Goal: Information Seeking & Learning: Learn about a topic

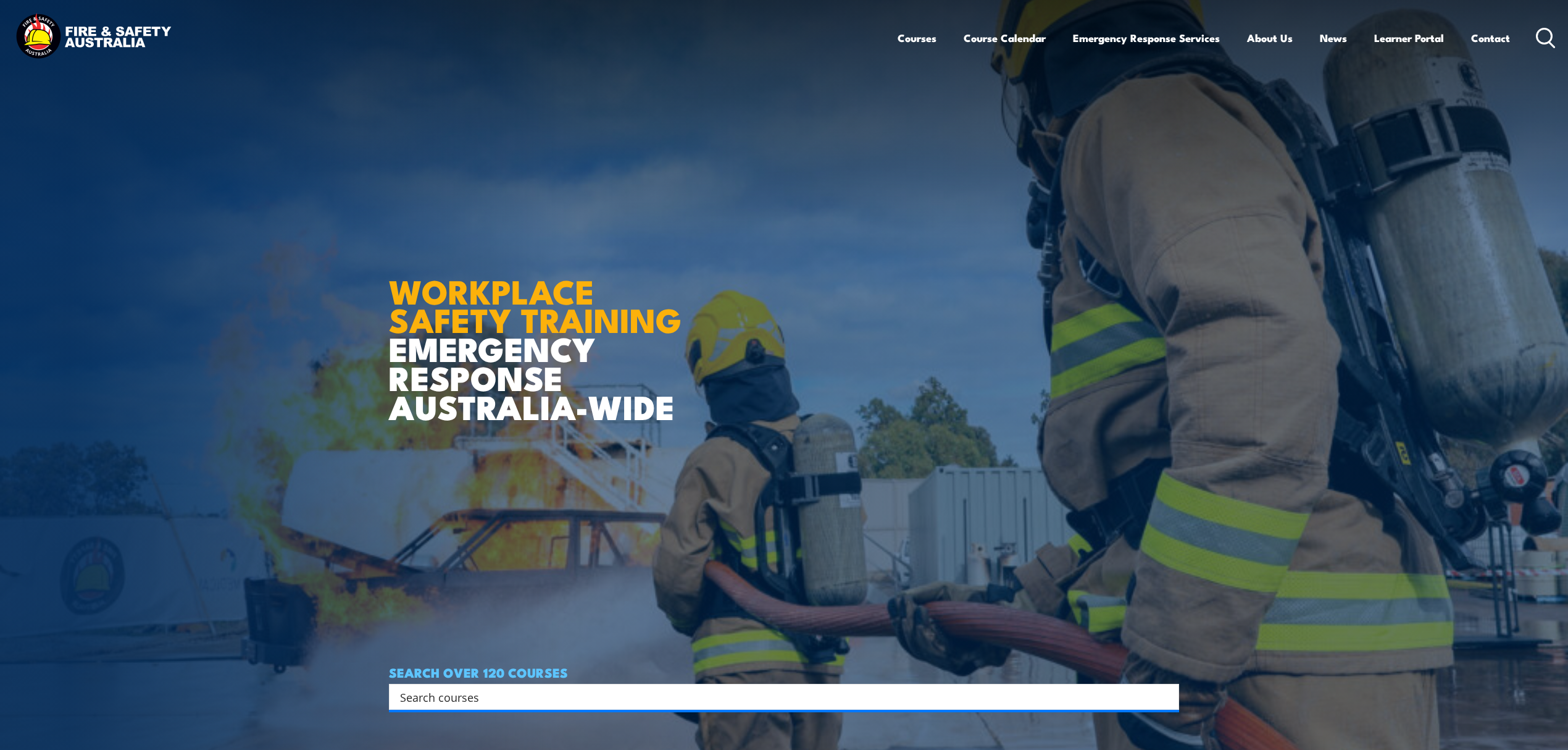
drag, startPoint x: 495, startPoint y: 692, endPoint x: 536, endPoint y: 666, distance: 48.5
click at [495, 693] on input "Search input" at bounding box center [776, 697] width 752 height 18
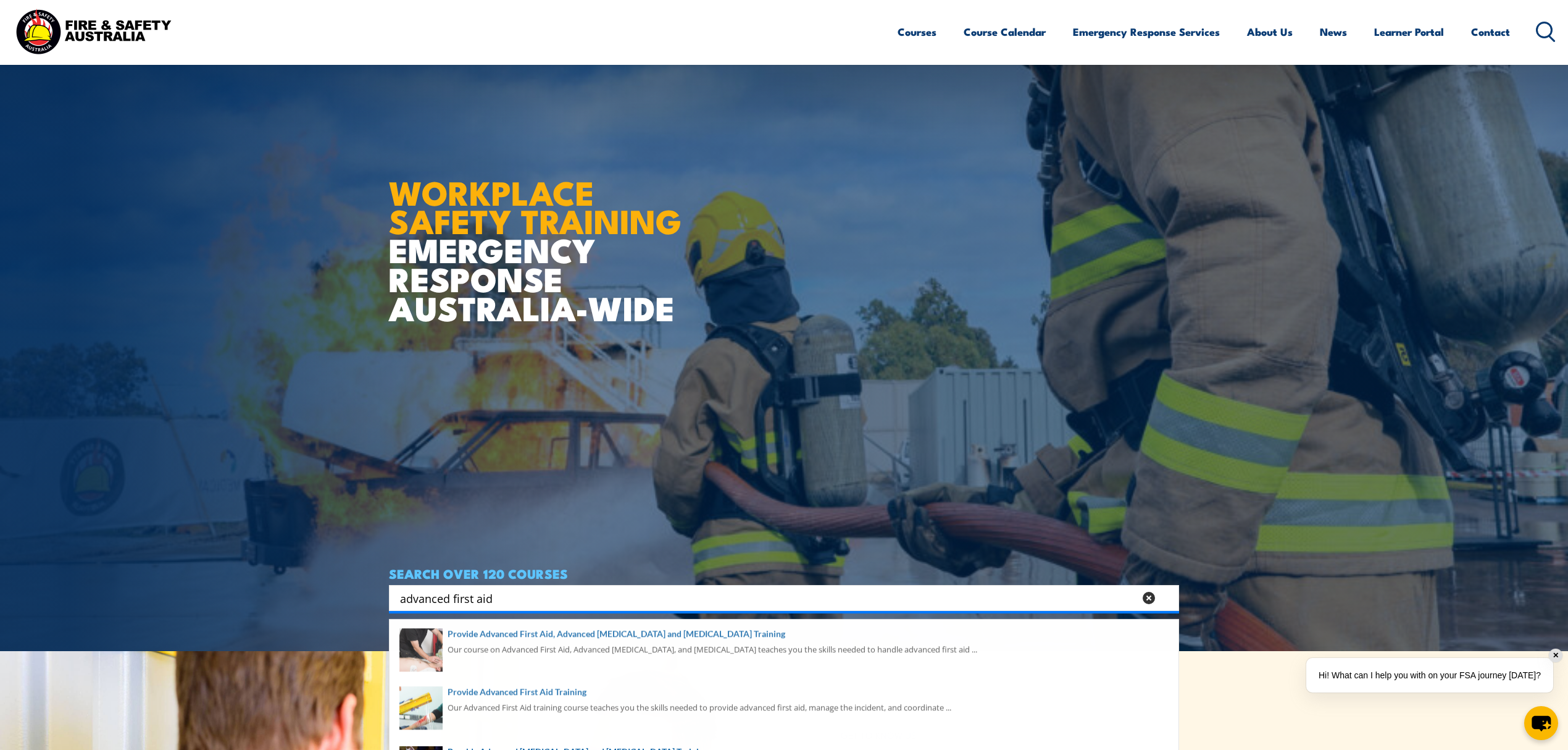
scroll to position [82, 0]
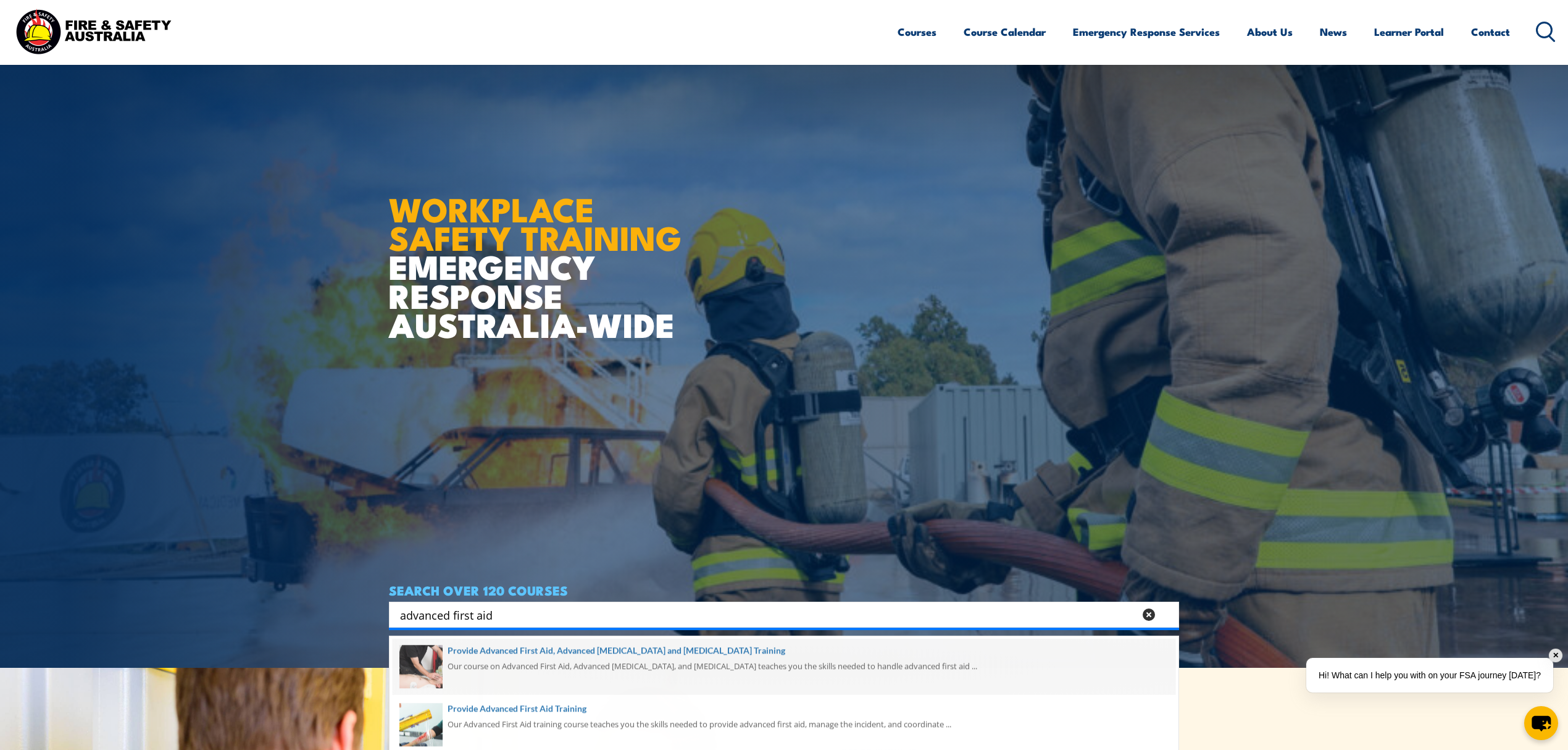
type input "advanced first aid"
click at [551, 651] on span at bounding box center [783, 668] width 782 height 58
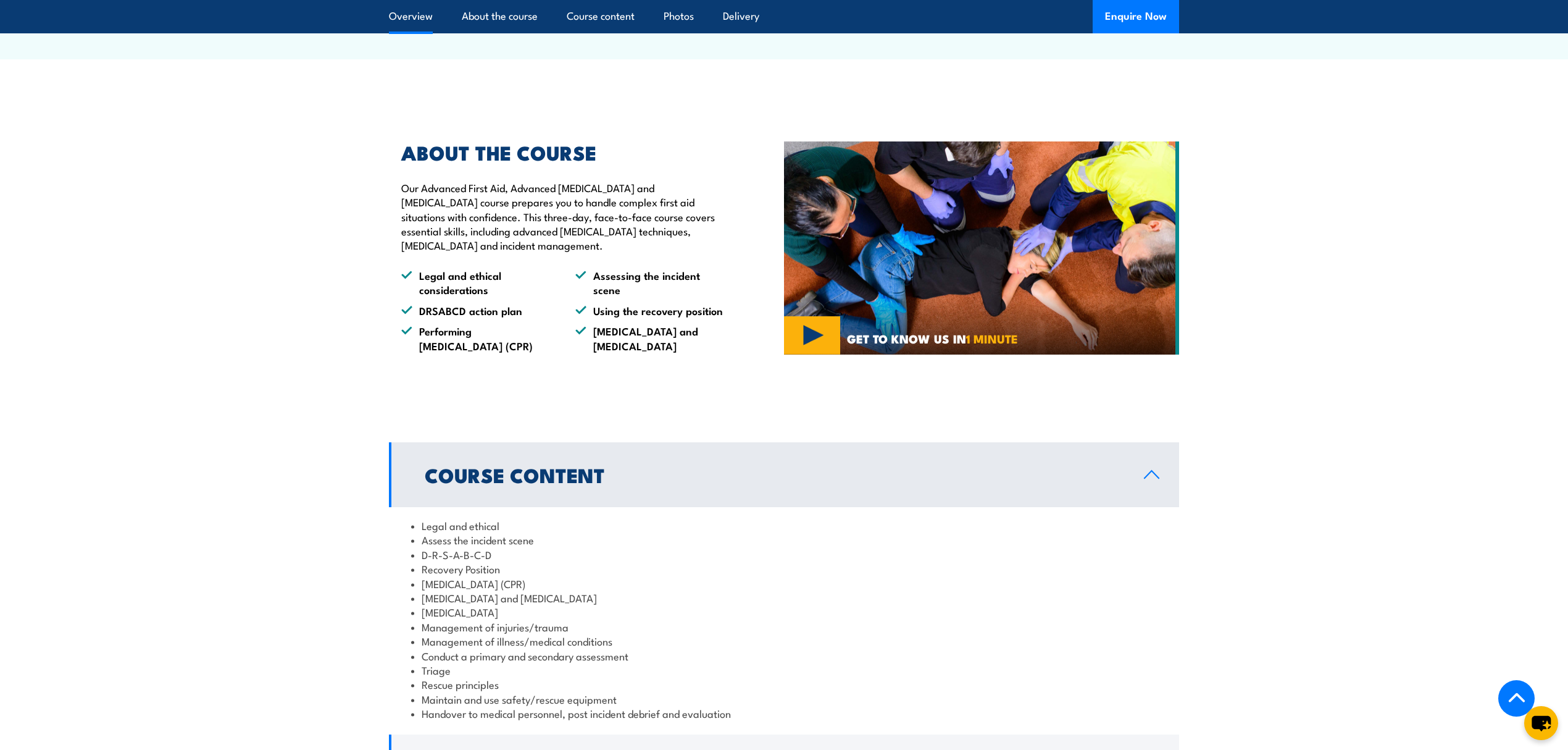
scroll to position [1235, 0]
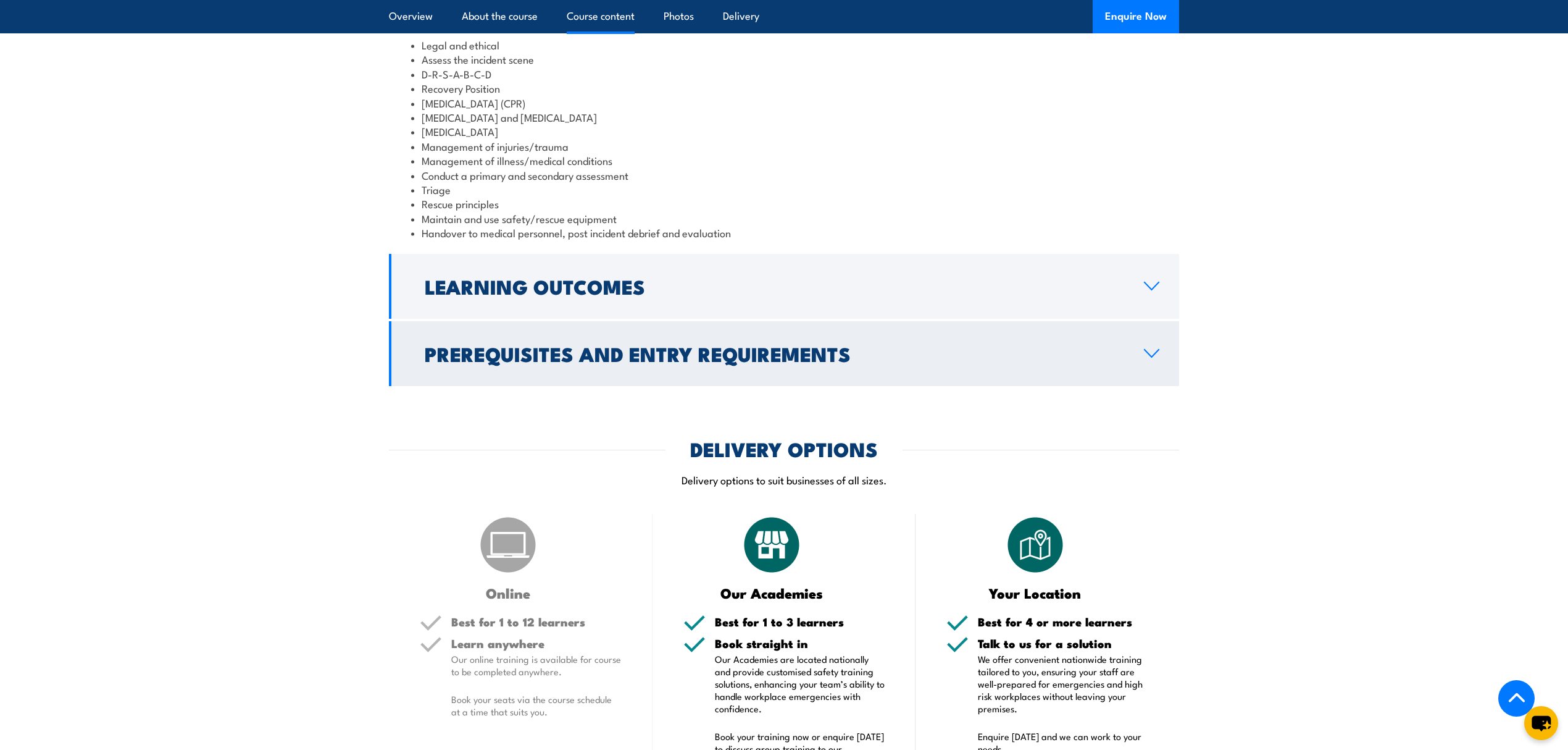
click at [593, 362] on h2 "Prerequisites and Entry Requirements" at bounding box center [774, 353] width 700 height 18
